Goal: Browse casually

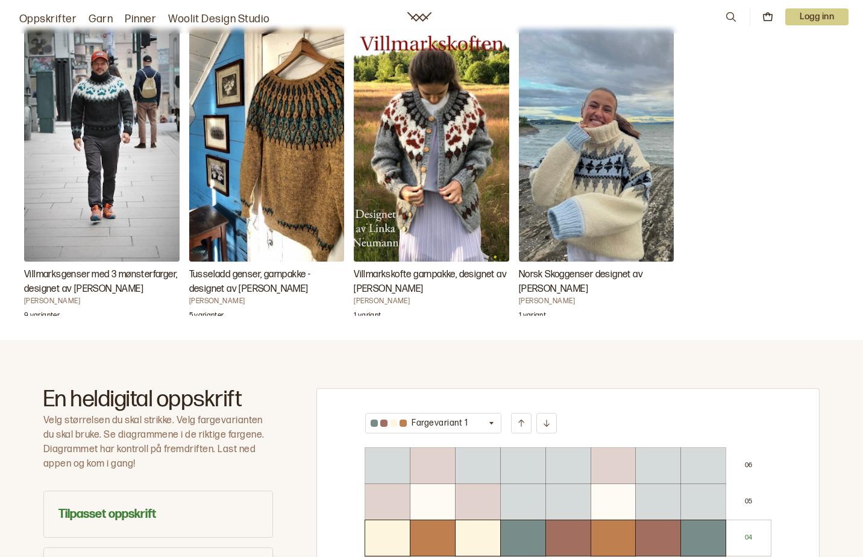
scroll to position [362, 0]
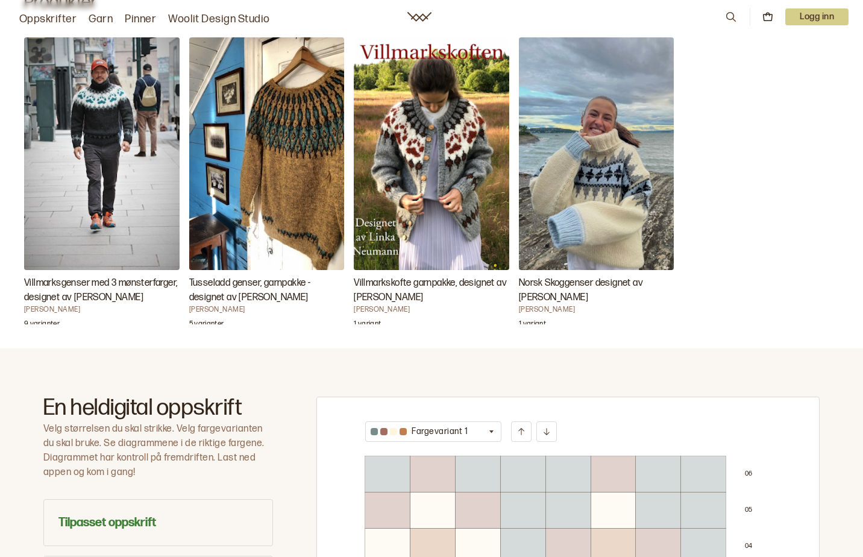
click at [363, 224] on img "Villmarkskofte garnpakke, designet av Linka Neumann" at bounding box center [432, 153] width 156 height 233
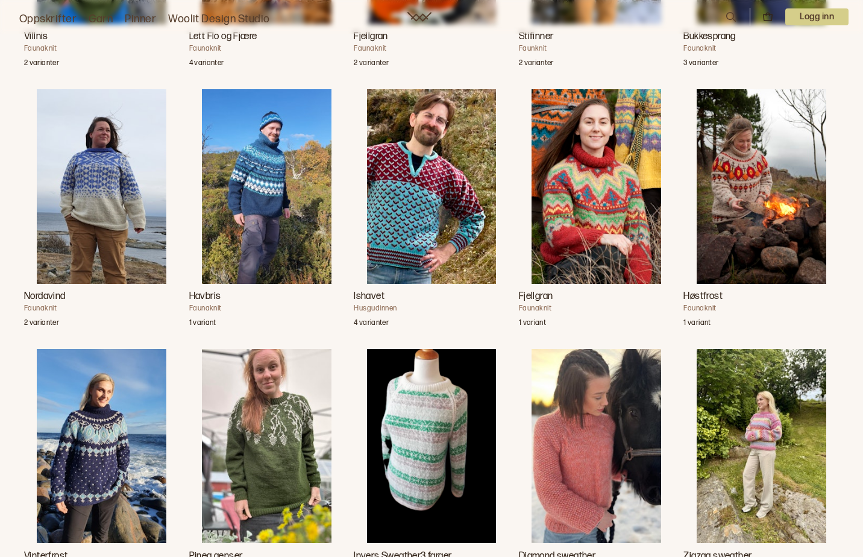
scroll to position [1808, 0]
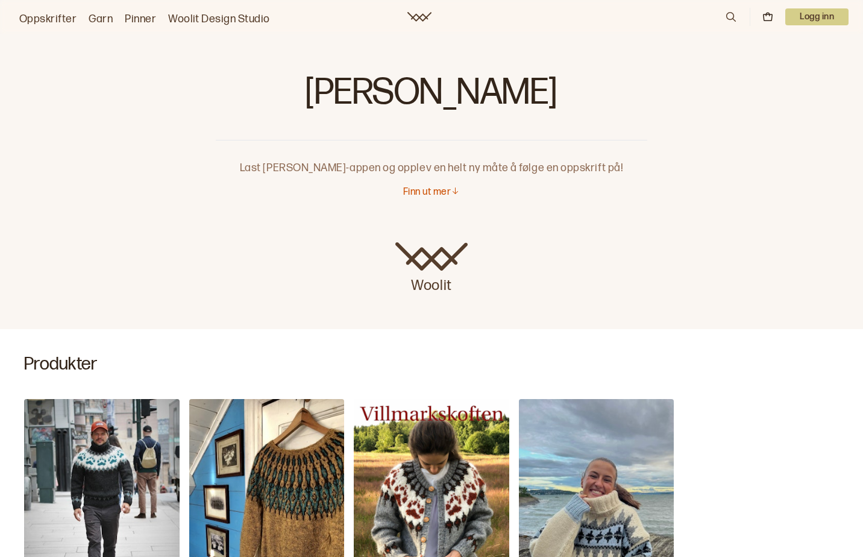
scroll to position [301, 0]
